Goal: Navigation & Orientation: Find specific page/section

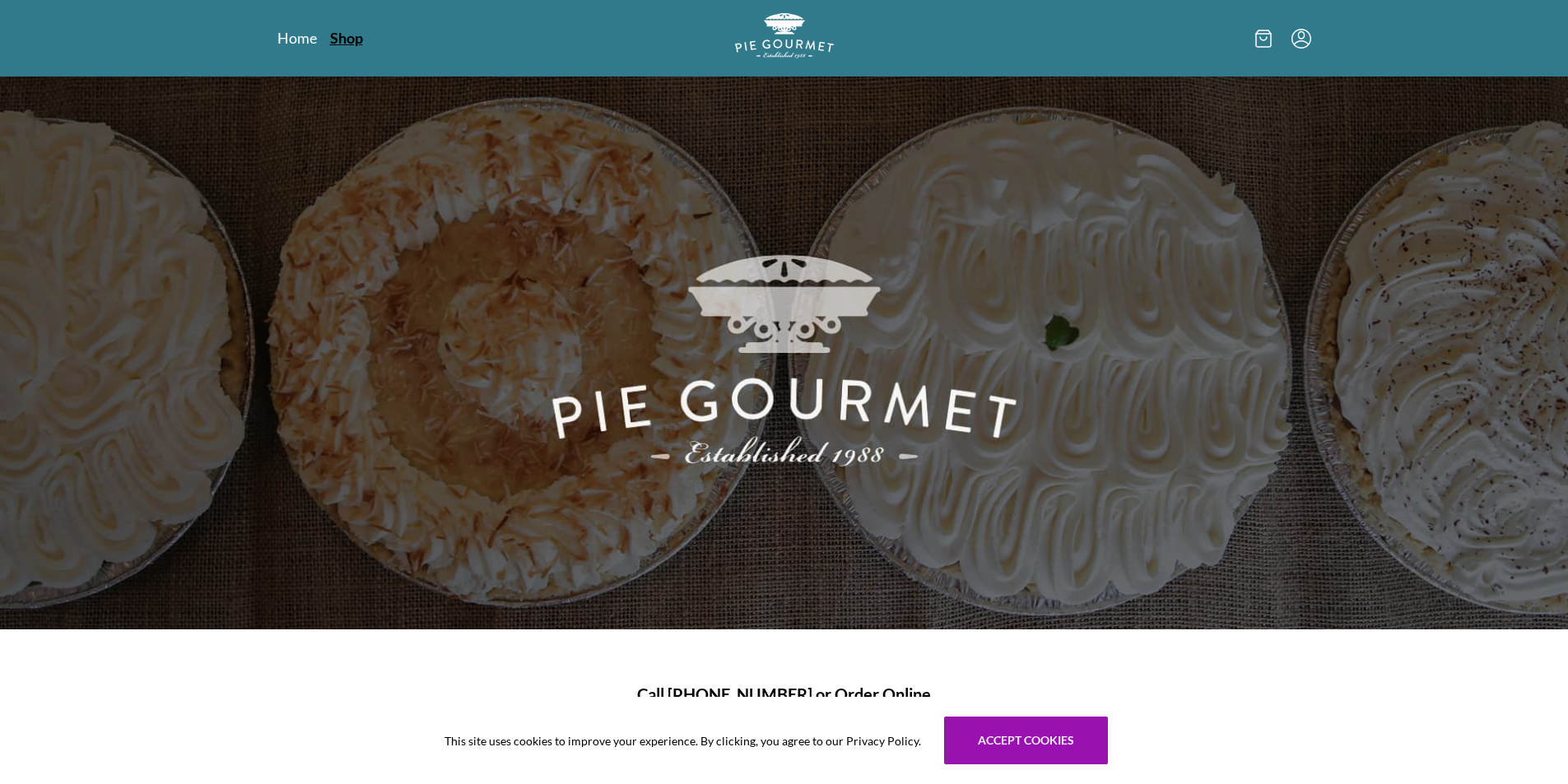
click at [343, 36] on link "Shop" at bounding box center [346, 37] width 33 height 19
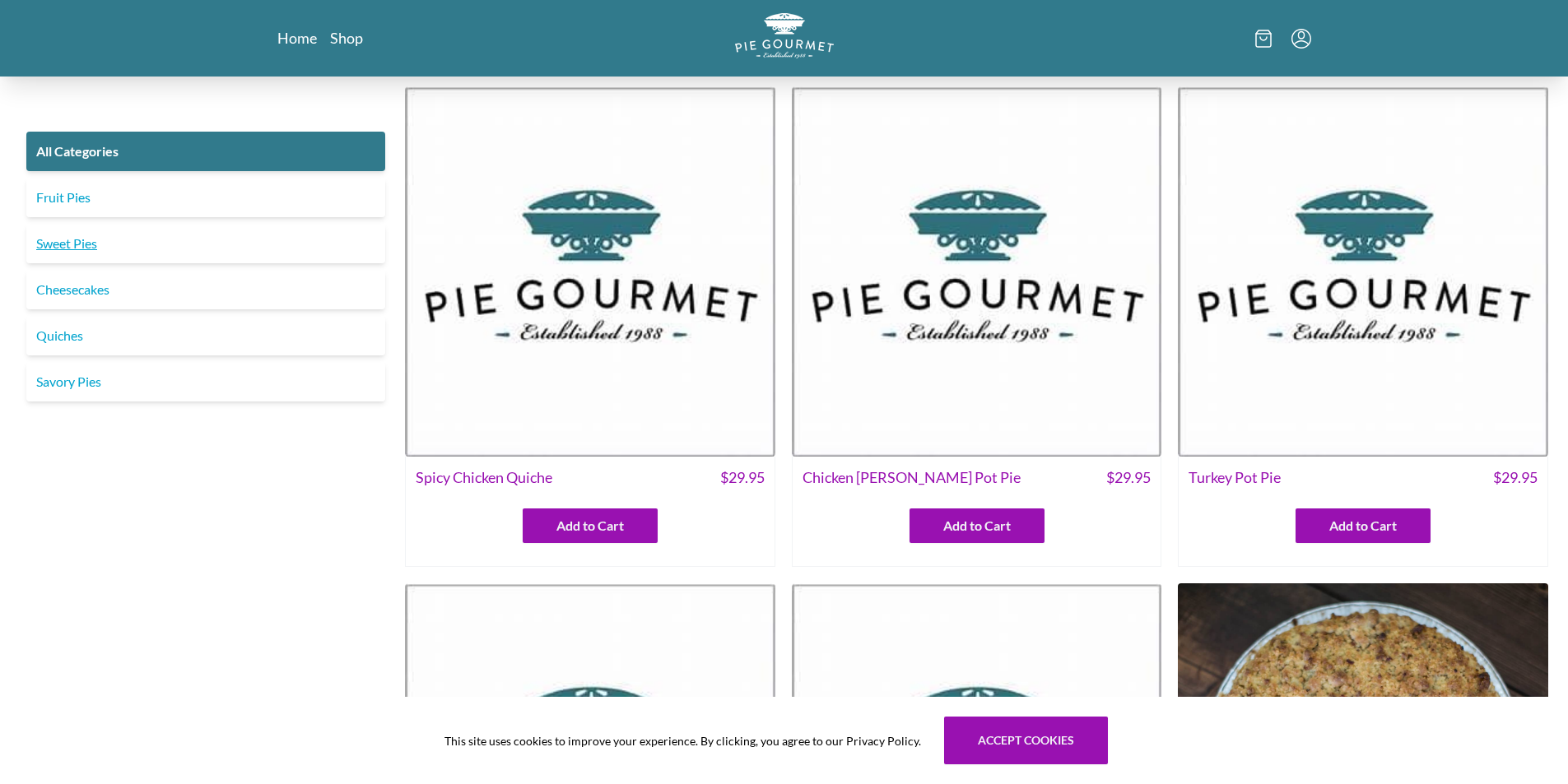
click at [88, 247] on link "Sweet Pies" at bounding box center [206, 243] width 359 height 40
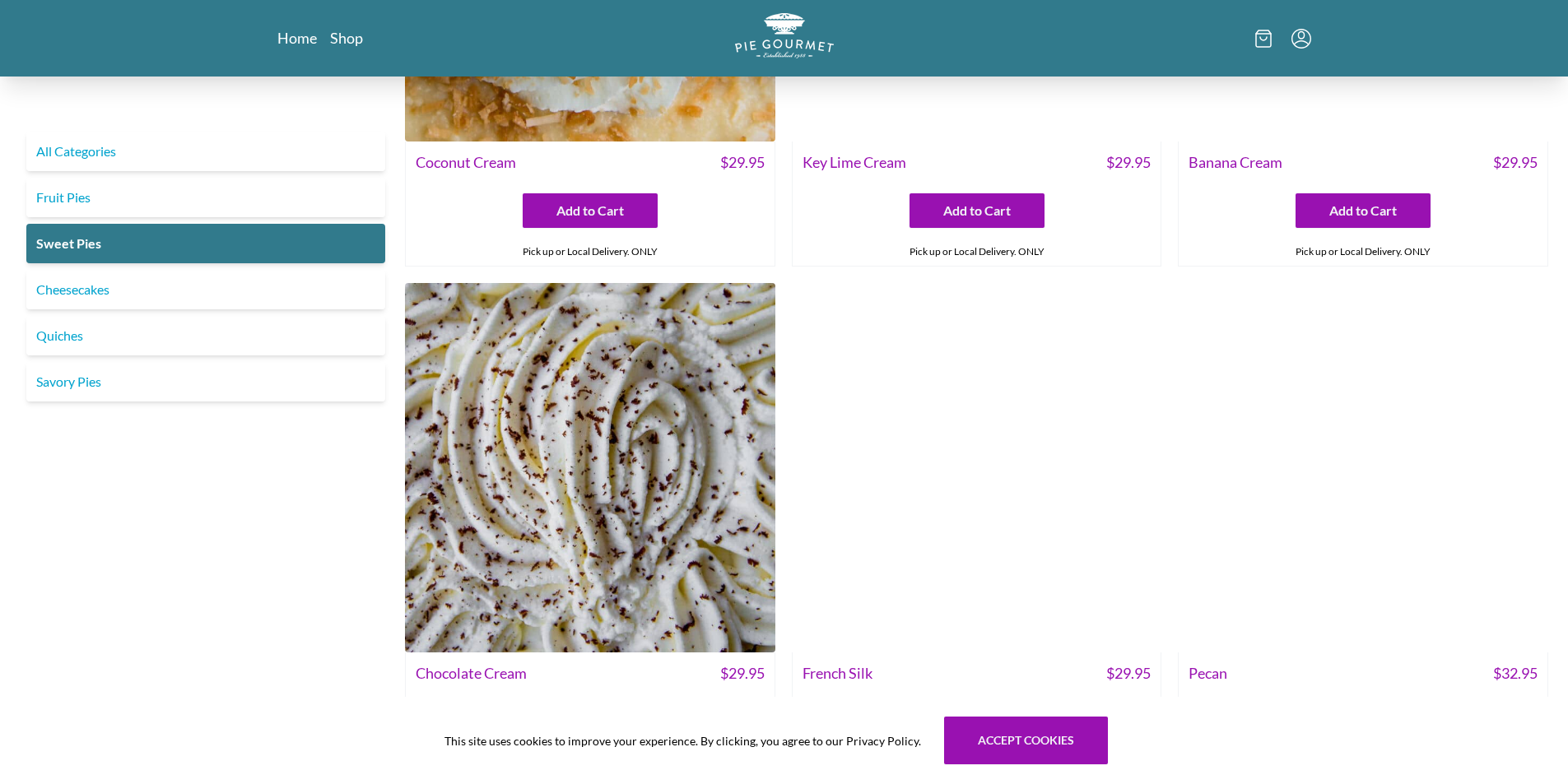
scroll to position [324, 0]
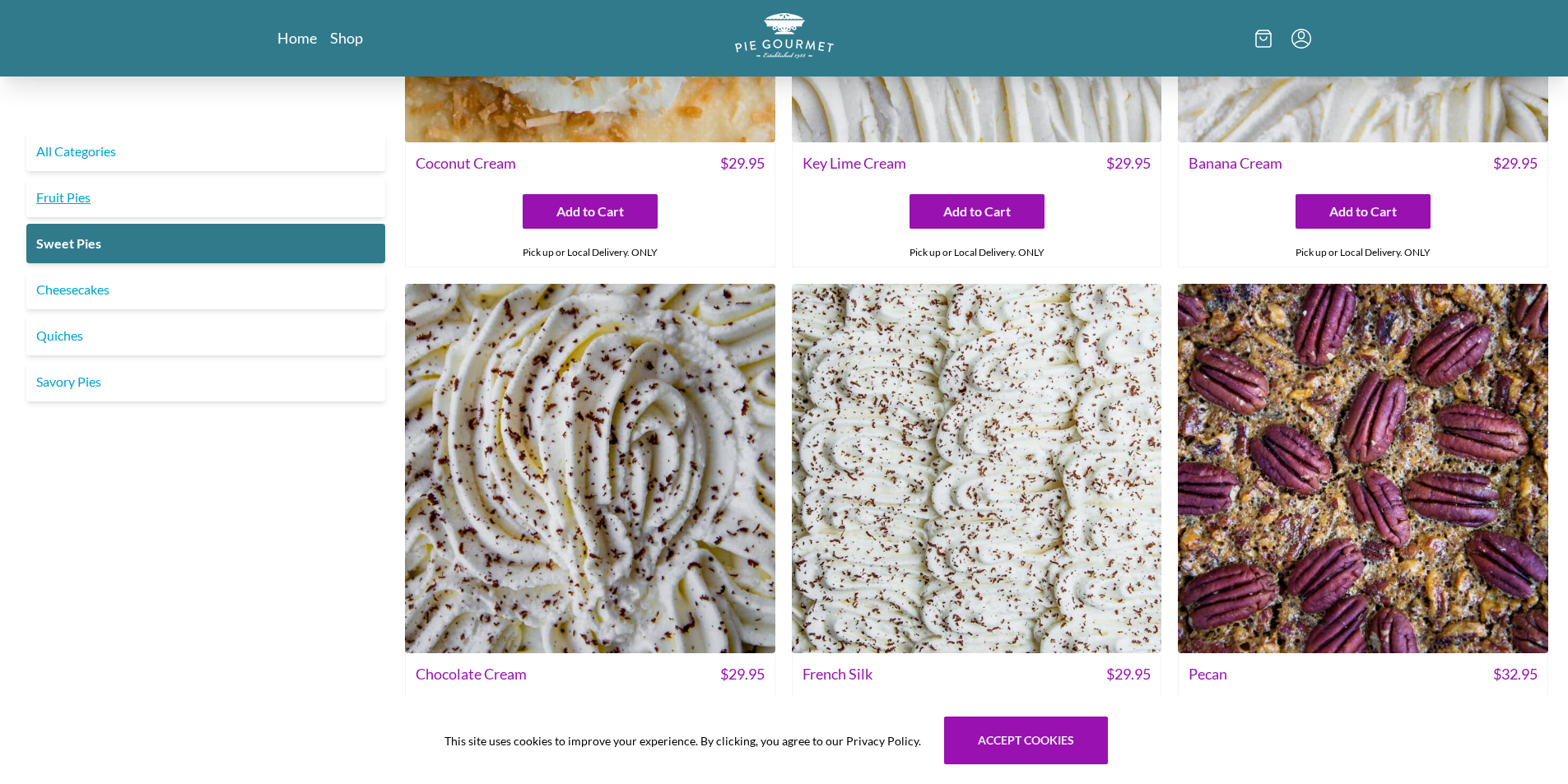
click at [70, 198] on link "Fruit Pies" at bounding box center [206, 197] width 359 height 40
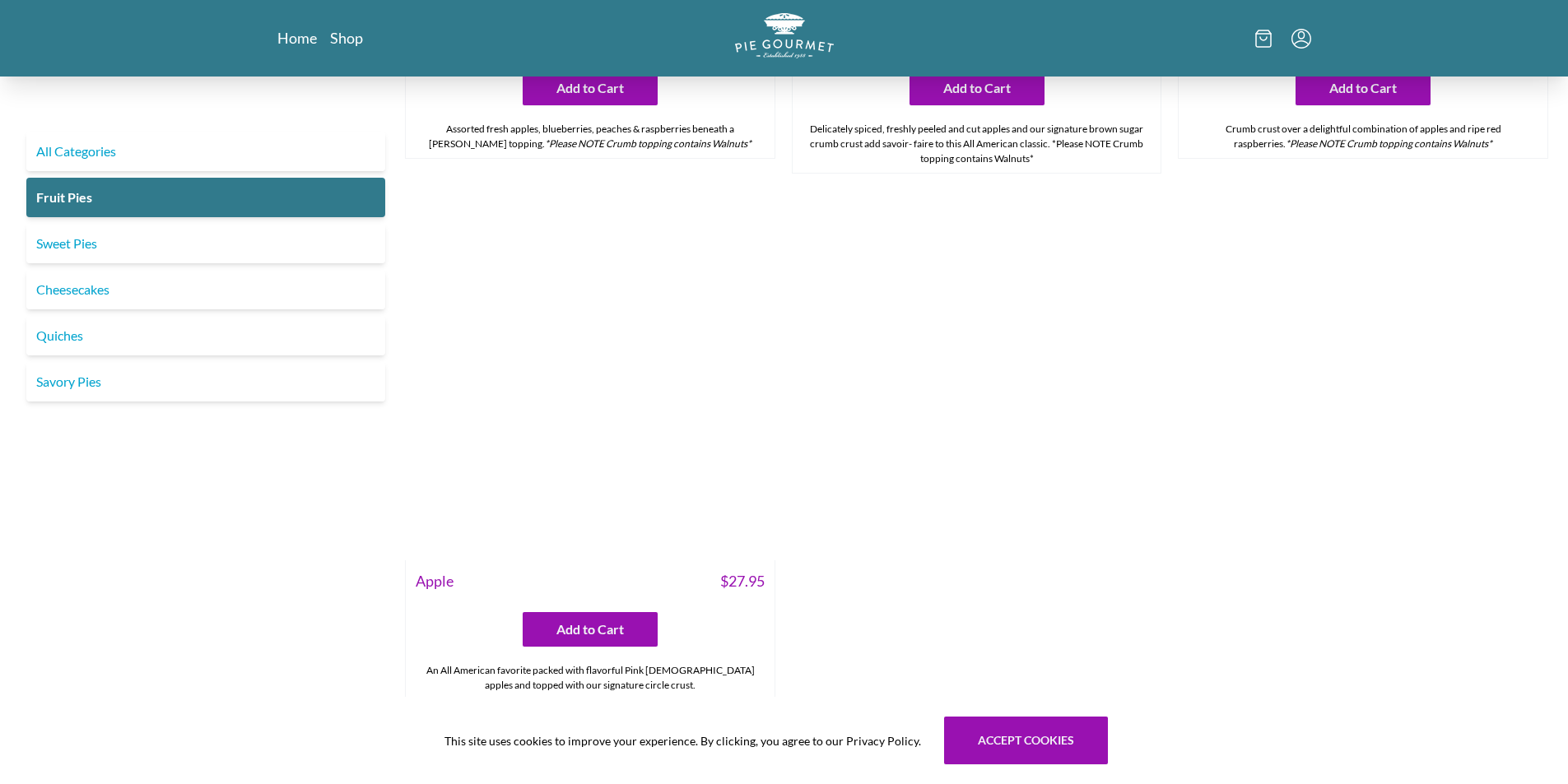
scroll to position [2057, 0]
